Goal: Check status: Check status

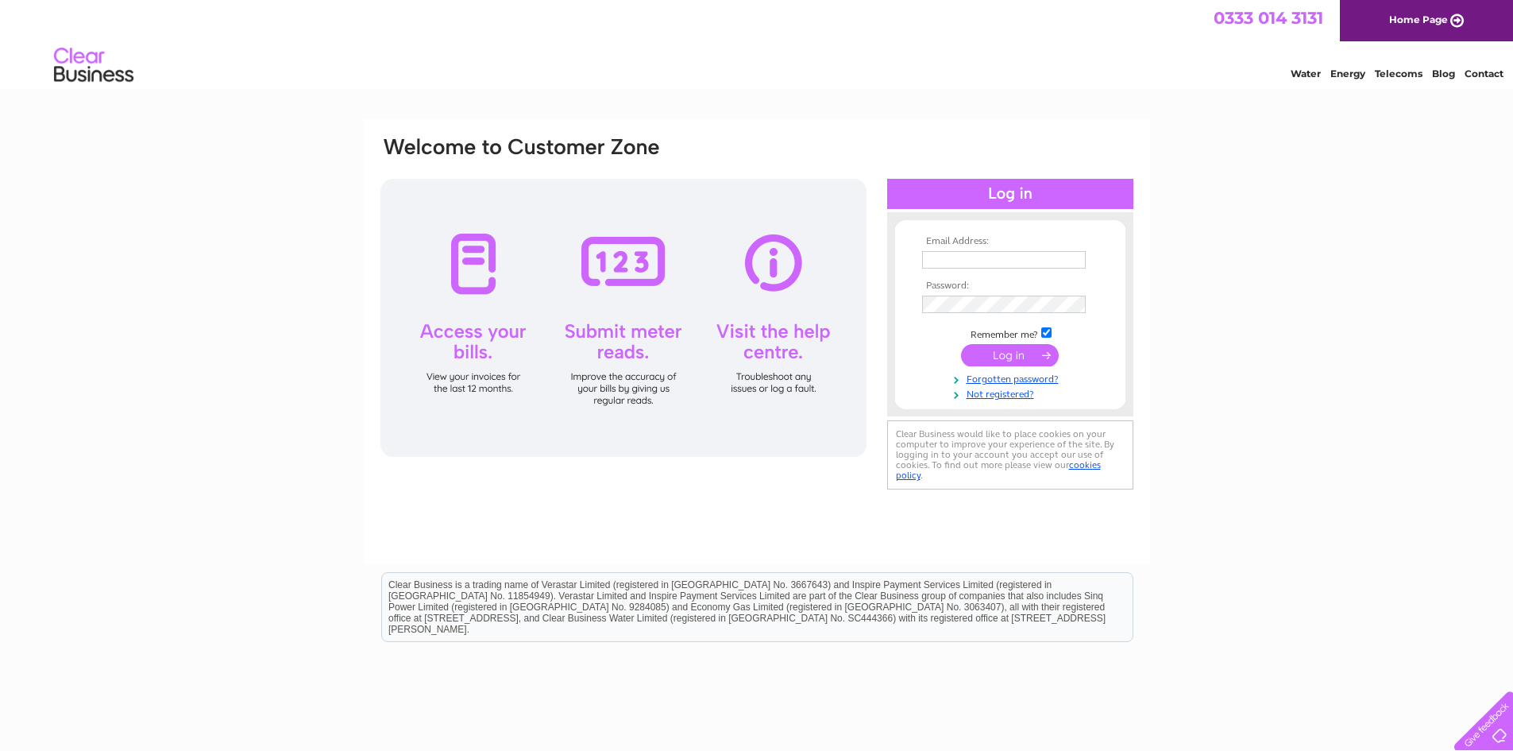
type input "lauriestonwill@gmail.com"
click at [994, 356] on input "submit" at bounding box center [1010, 355] width 98 height 22
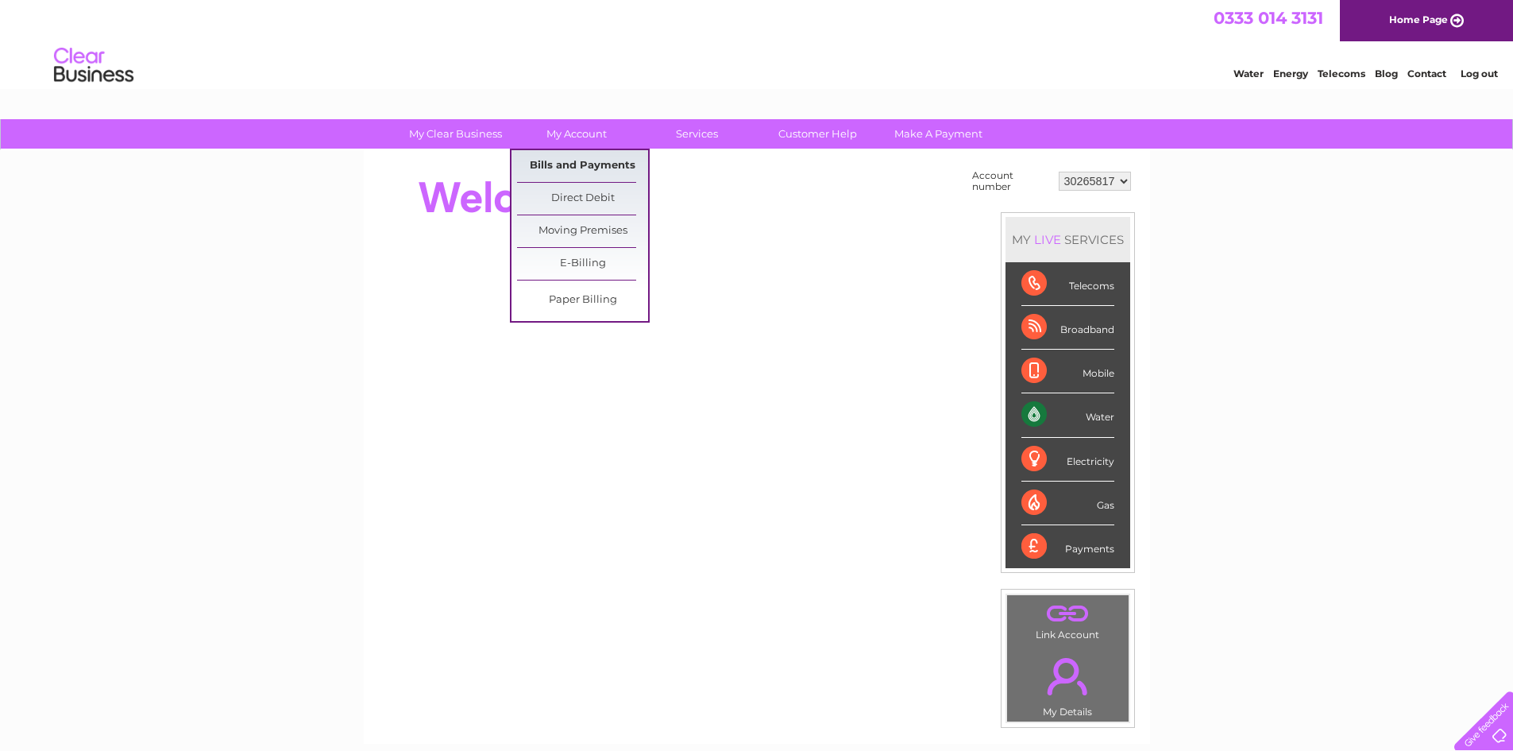
click at [581, 160] on link "Bills and Payments" at bounding box center [582, 166] width 131 height 32
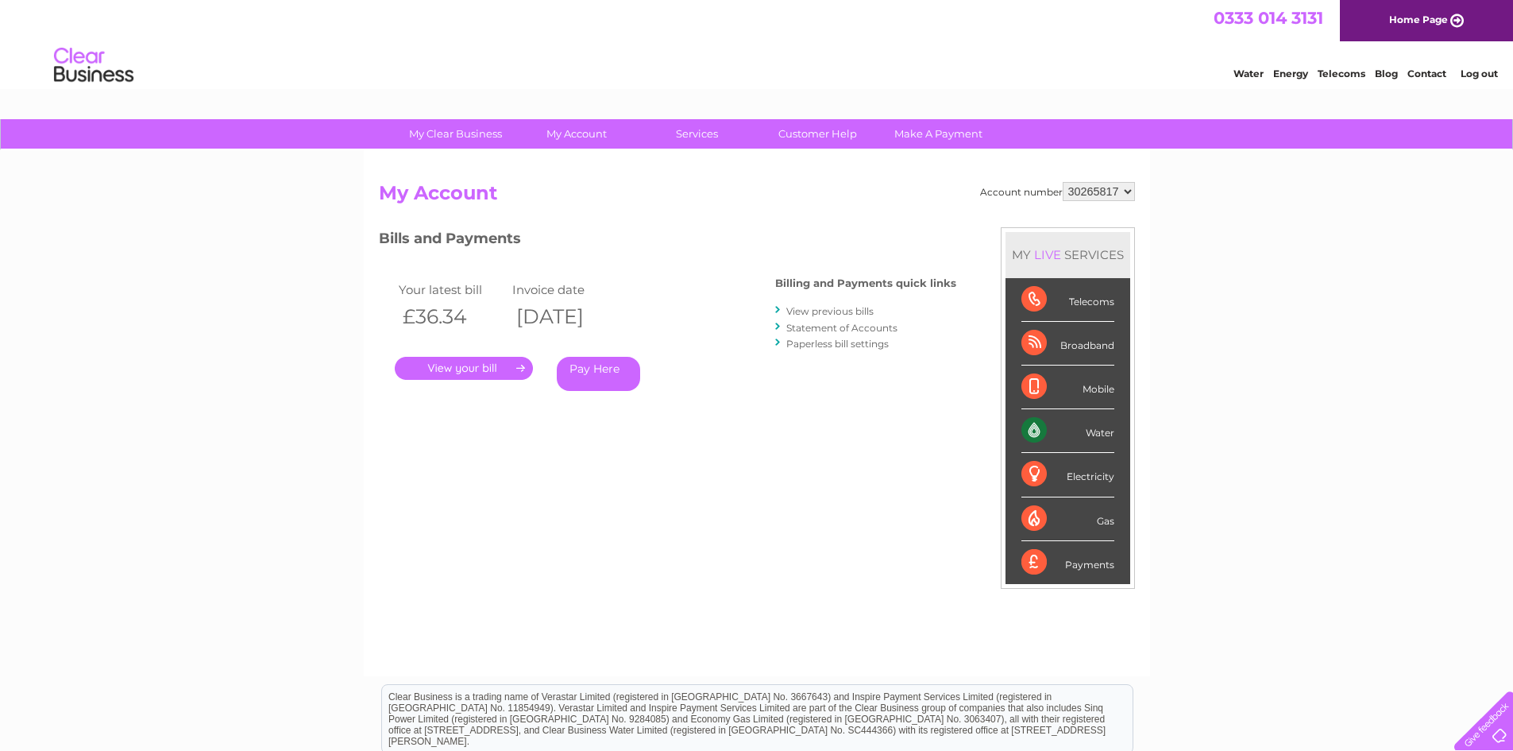
click at [518, 368] on link "." at bounding box center [464, 368] width 138 height 23
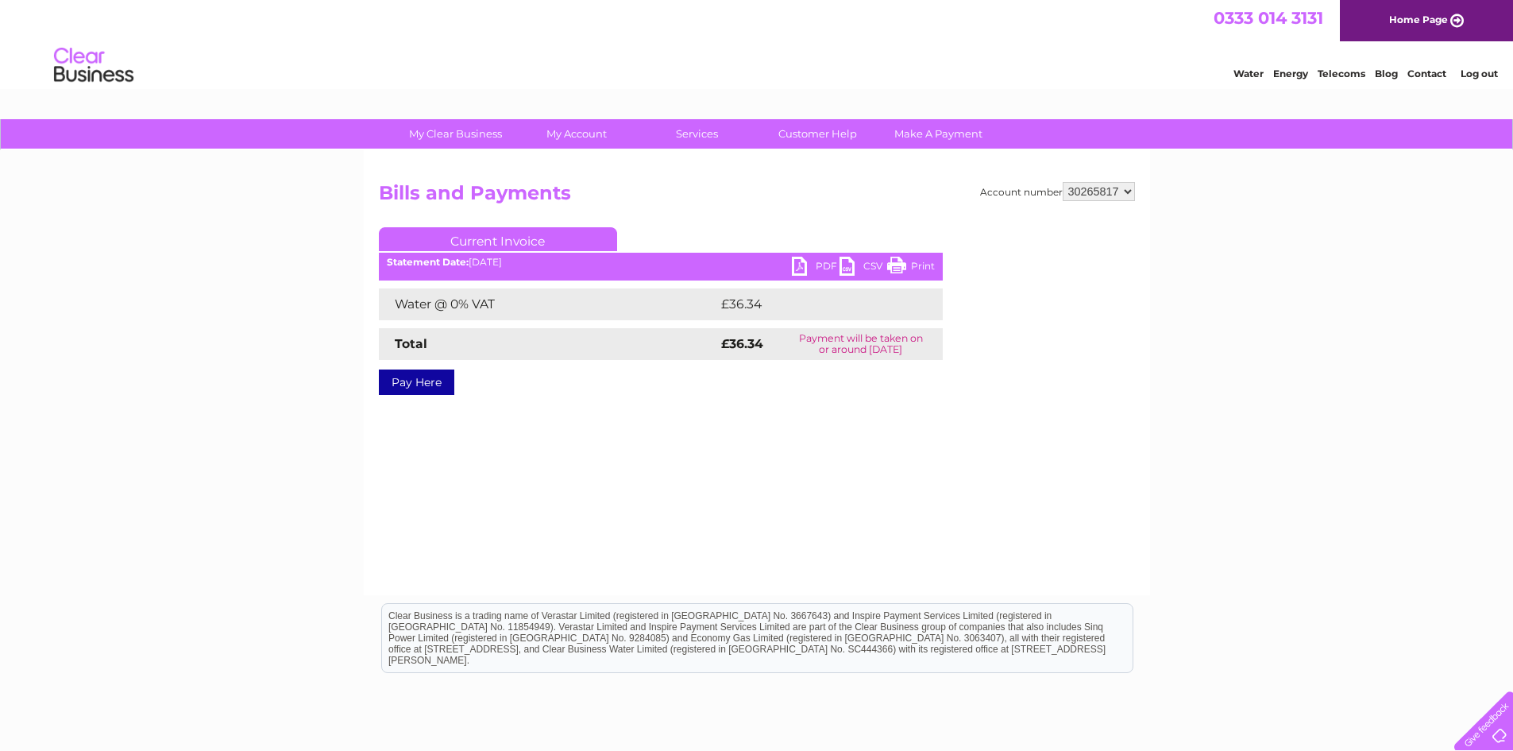
click at [823, 267] on link "PDF" at bounding box center [816, 268] width 48 height 23
